Goal: Transaction & Acquisition: Purchase product/service

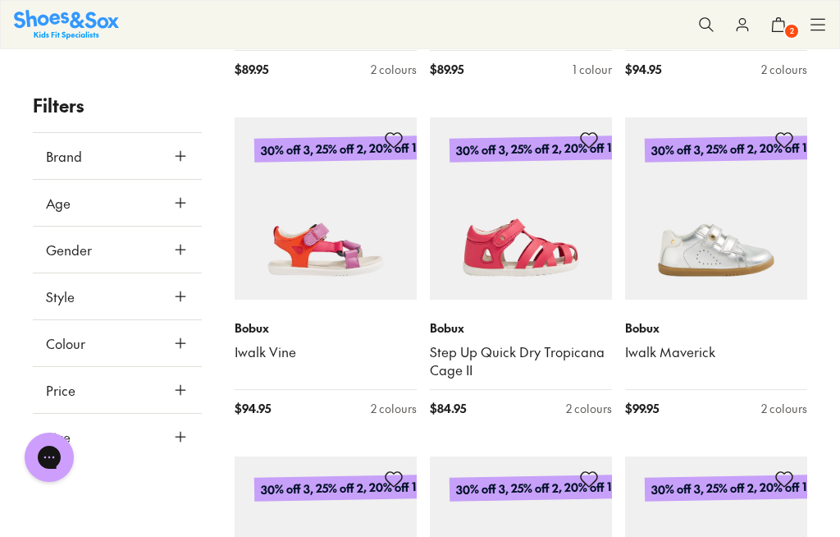
click at [781, 27] on icon at bounding box center [778, 24] width 16 height 16
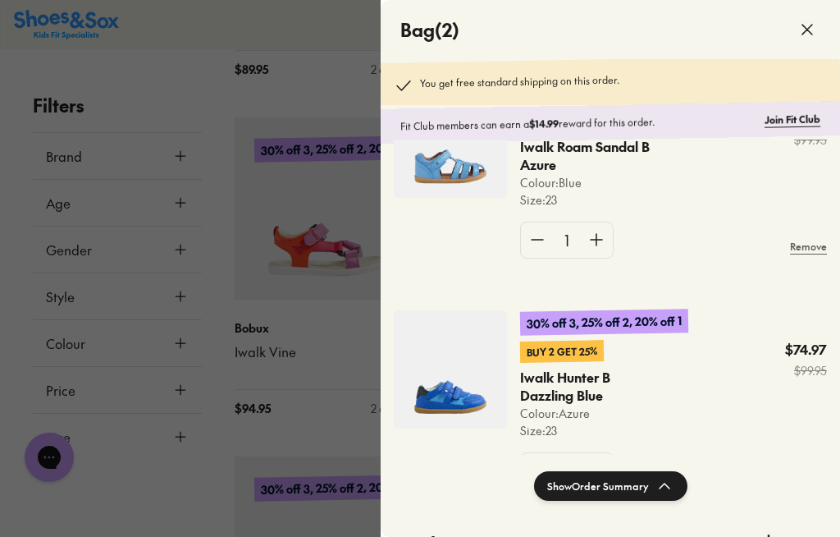
scroll to position [94, 0]
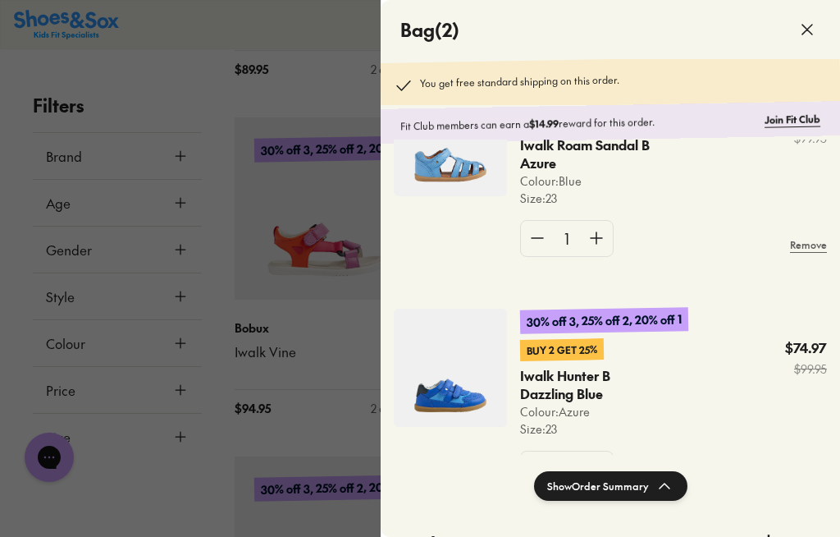
click at [324, 352] on div at bounding box center [420, 268] width 840 height 537
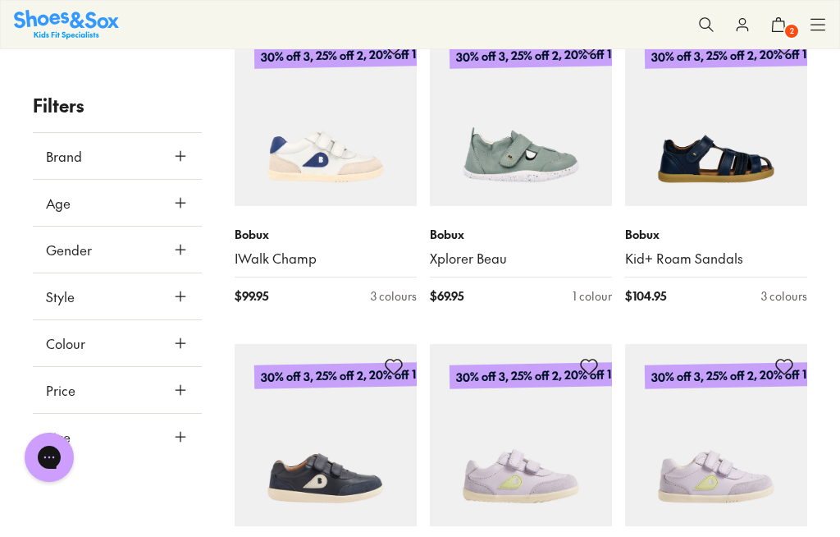
scroll to position [1652, 0]
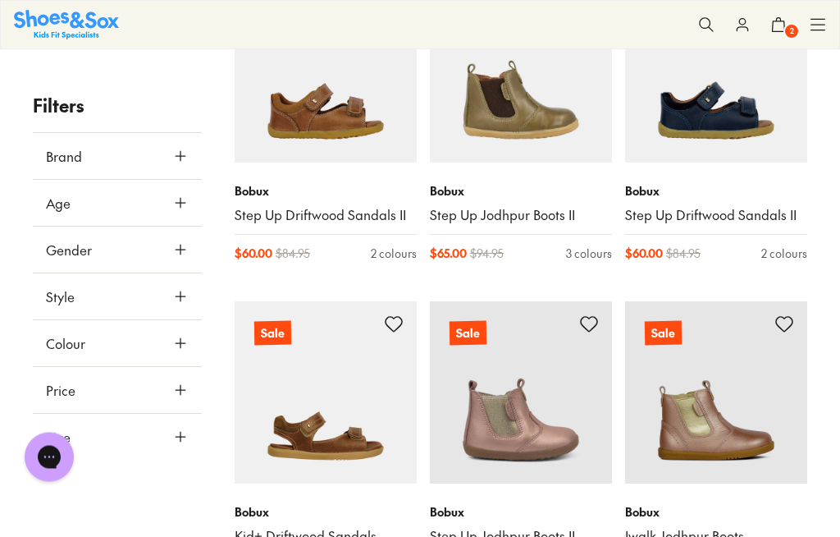
scroll to position [7112, 0]
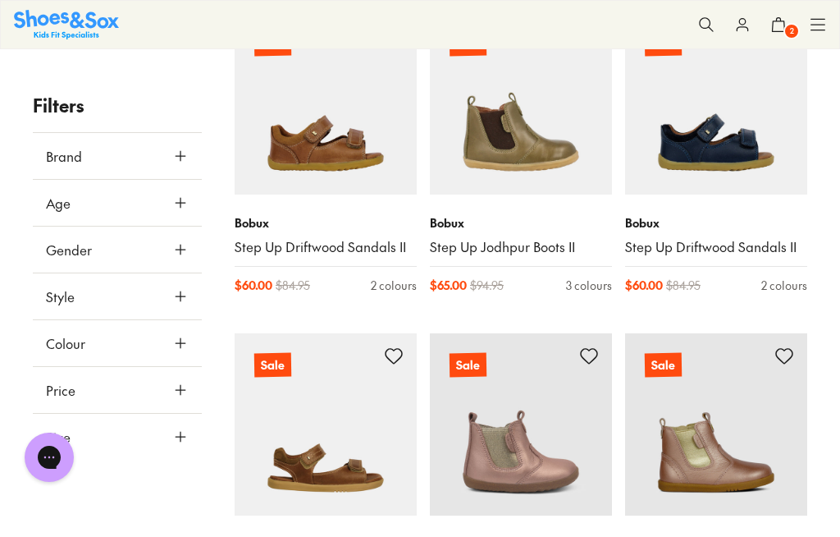
click at [326, 238] on link "Step Up Driftwood Sandals II" at bounding box center [326, 247] width 182 height 18
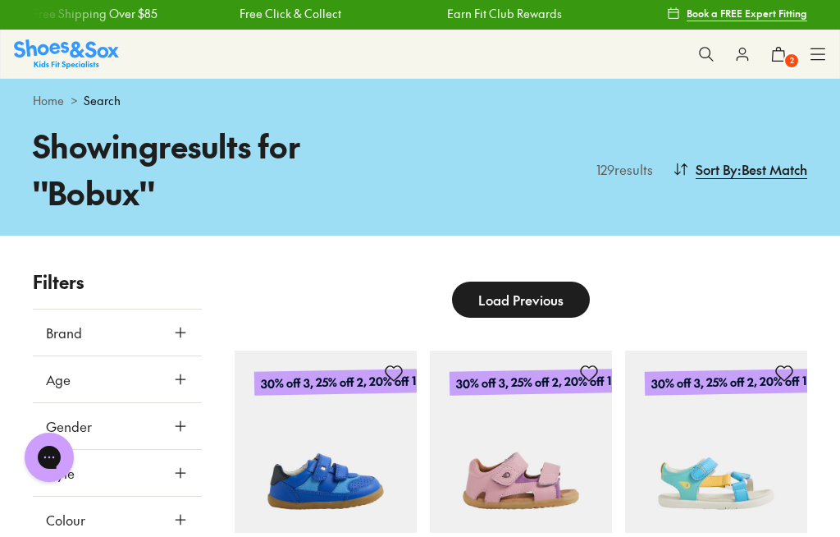
scroll to position [0, 0]
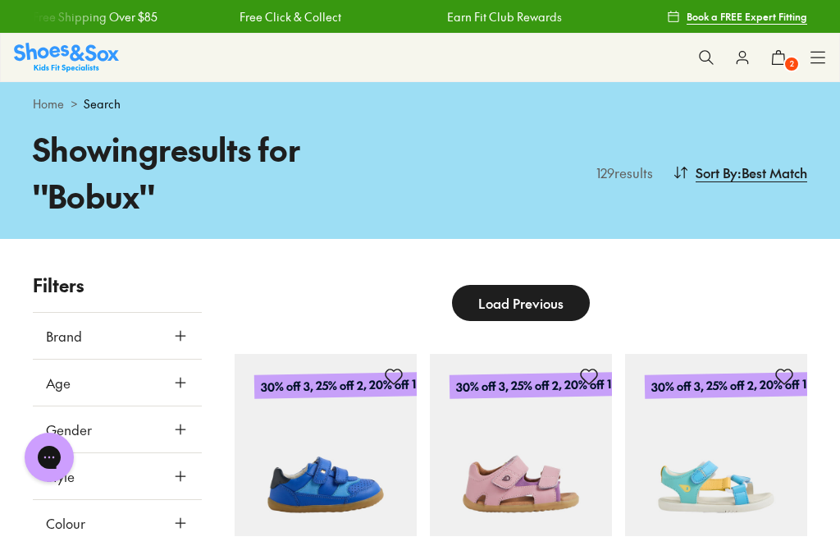
click at [579, 303] on button "Load Previous" at bounding box center [521, 303] width 138 height 36
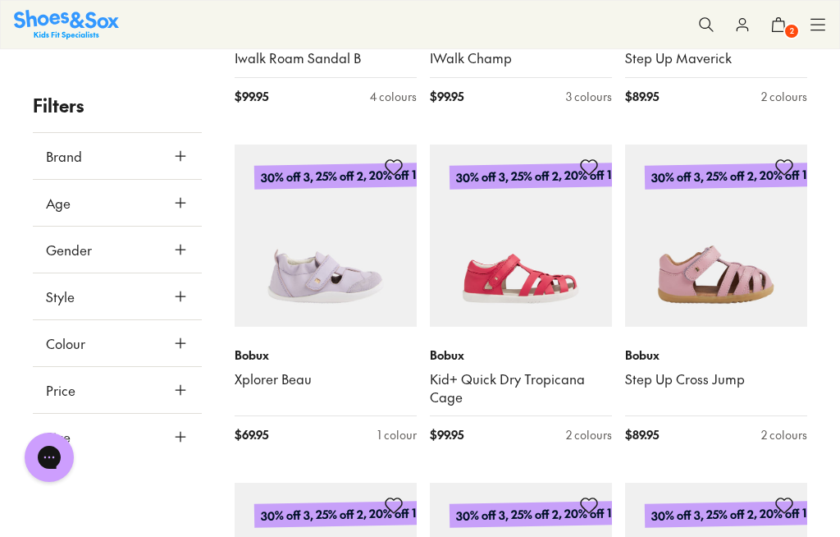
scroll to position [1428, 0]
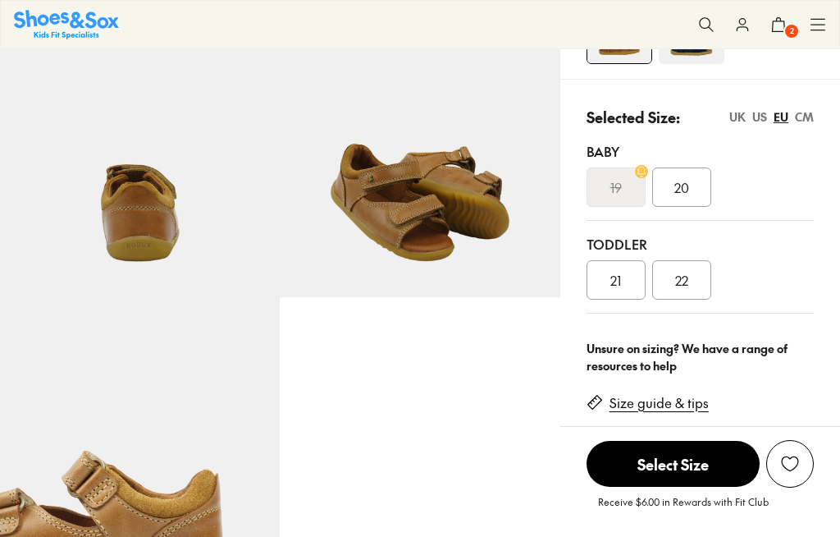
select select "*"
